Goal: Information Seeking & Learning: Stay updated

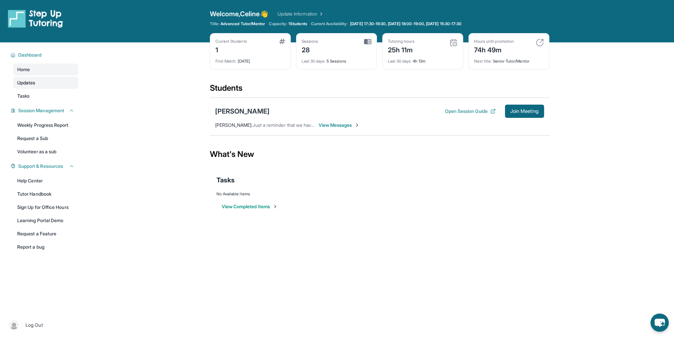
click at [30, 81] on span "Updates" at bounding box center [26, 83] width 18 height 7
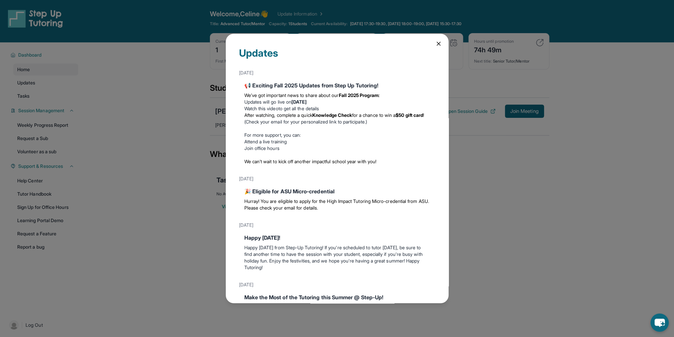
click at [48, 104] on div "Updates [DATE] 📢 Exciting Fall 2025 Updates from Step Up Tutoring! We’ve got im…" at bounding box center [337, 168] width 674 height 337
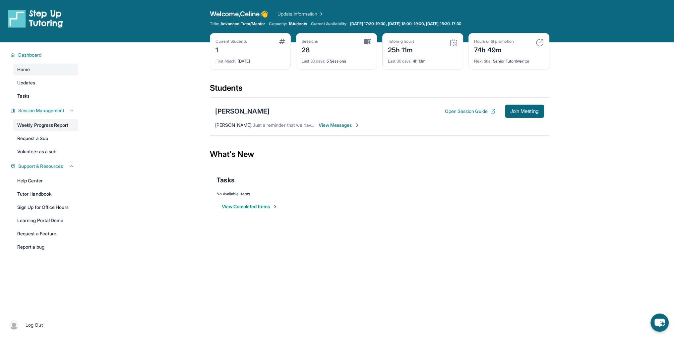
click at [53, 124] on link "Weekly Progress Report" at bounding box center [45, 125] width 65 height 12
